Goal: Transaction & Acquisition: Purchase product/service

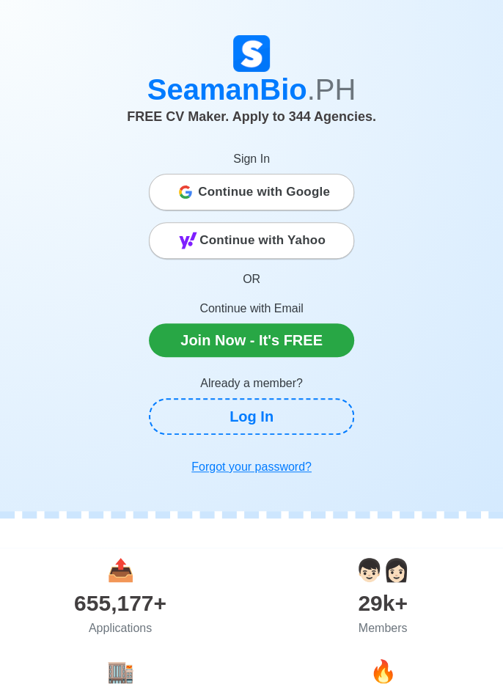
click at [312, 191] on span "Continue with Google" at bounding box center [264, 192] width 132 height 29
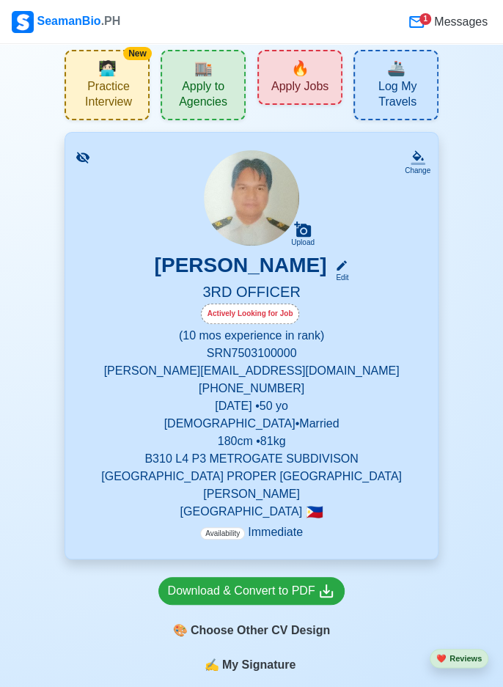
scroll to position [39, 0]
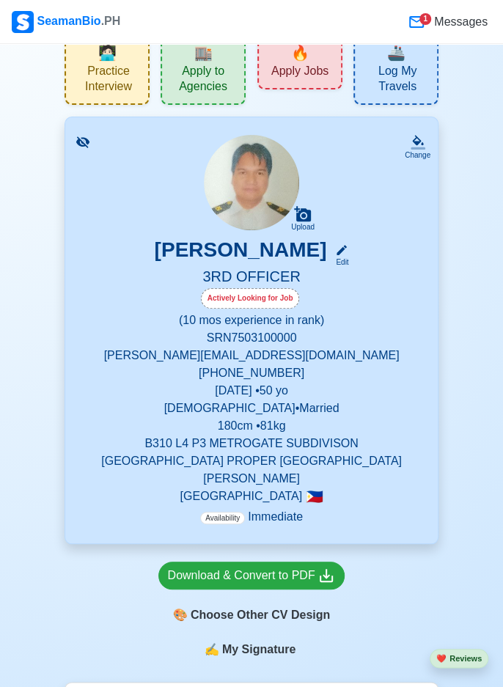
click at [308, 277] on h5 "3RD OFFICER" at bounding box center [251, 278] width 337 height 21
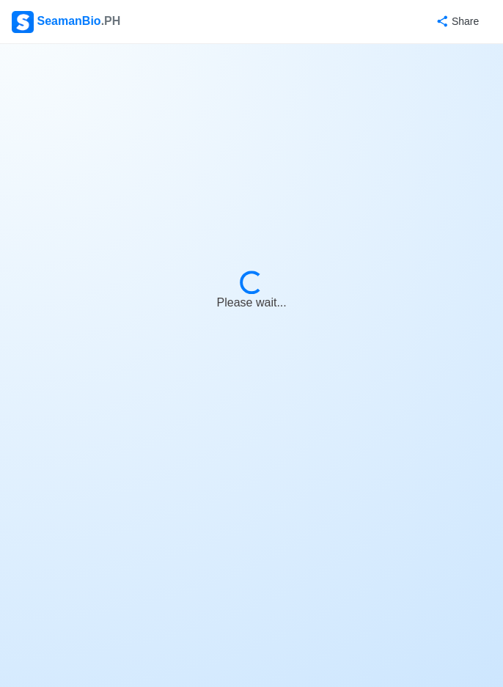
select select "Actively Looking for Job"
select select "Visible for Hiring"
select select "Married"
select select "[DEMOGRAPHIC_DATA]"
select select "PH"
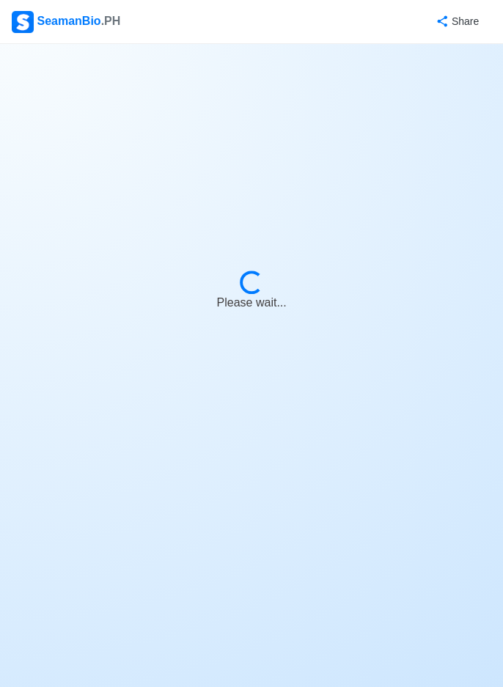
select select "0"
select select "10"
select select "4102416000000"
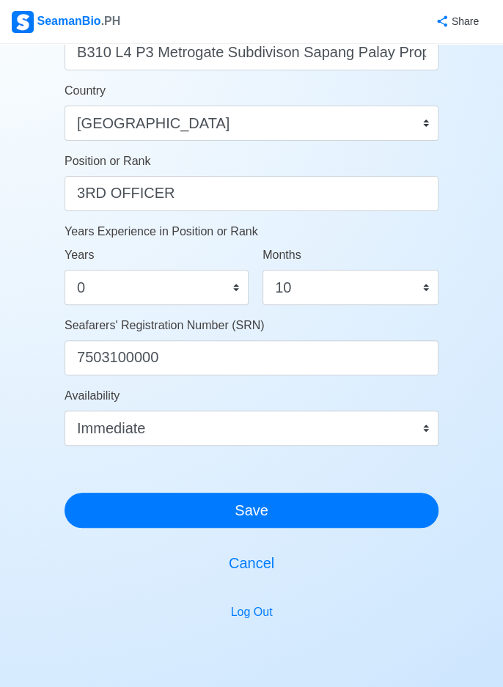
scroll to position [663, 0]
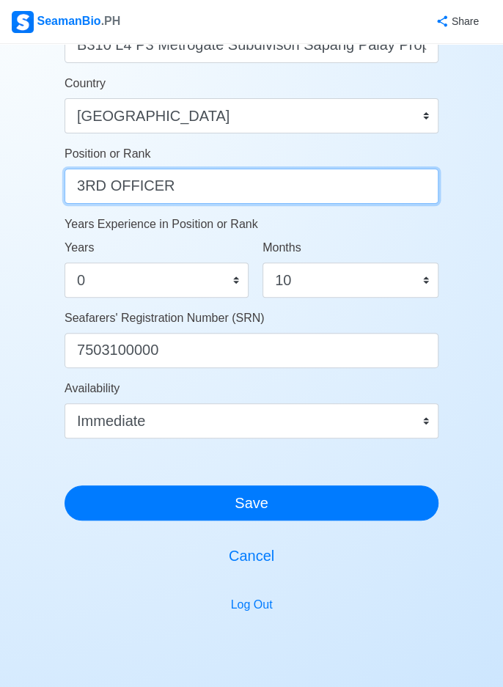
click at [206, 178] on input "3RD OFFICER" at bounding box center [252, 186] width 374 height 35
type input "3RD OFFICER"
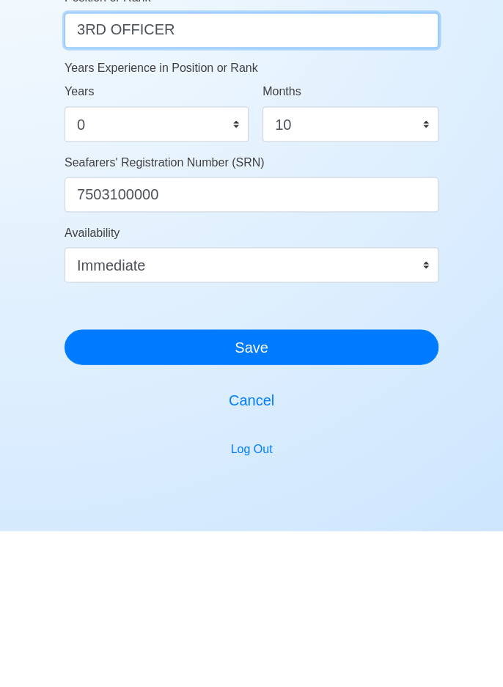
scroll to position [663, 0]
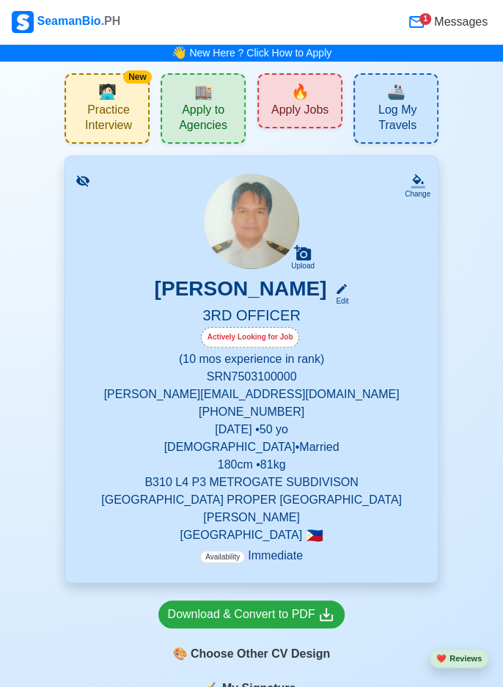
scroll to position [3, 0]
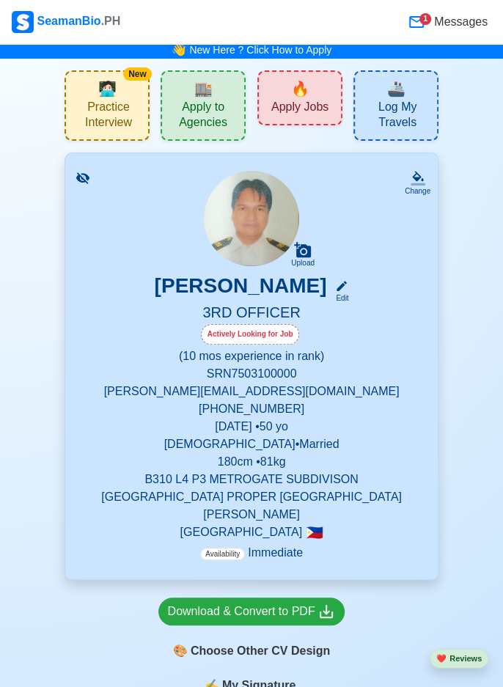
click at [323, 97] on div "🔥 Apply Jobs" at bounding box center [300, 97] width 85 height 55
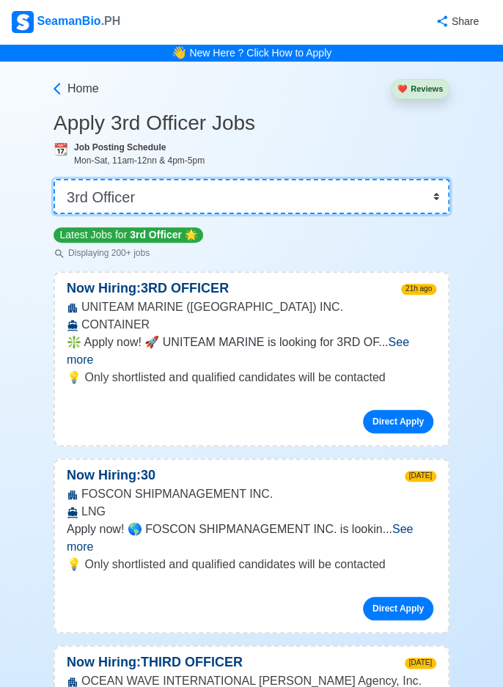
click at [442, 203] on select "👉 Select Rank or Position Master Chief Officer 2nd Officer 3rd Officer Junior O…" at bounding box center [252, 196] width 396 height 35
select select "[PERSON_NAME]"
click at [54, 179] on select "👉 Select Rank or Position Master Chief Officer 2nd Officer 3rd Officer Junior O…" at bounding box center [252, 196] width 396 height 35
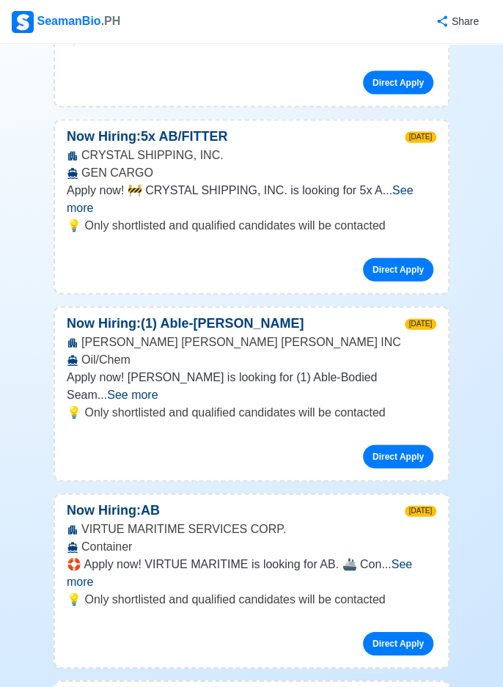
scroll to position [2789, 0]
